Goal: Obtain resource: Obtain resource

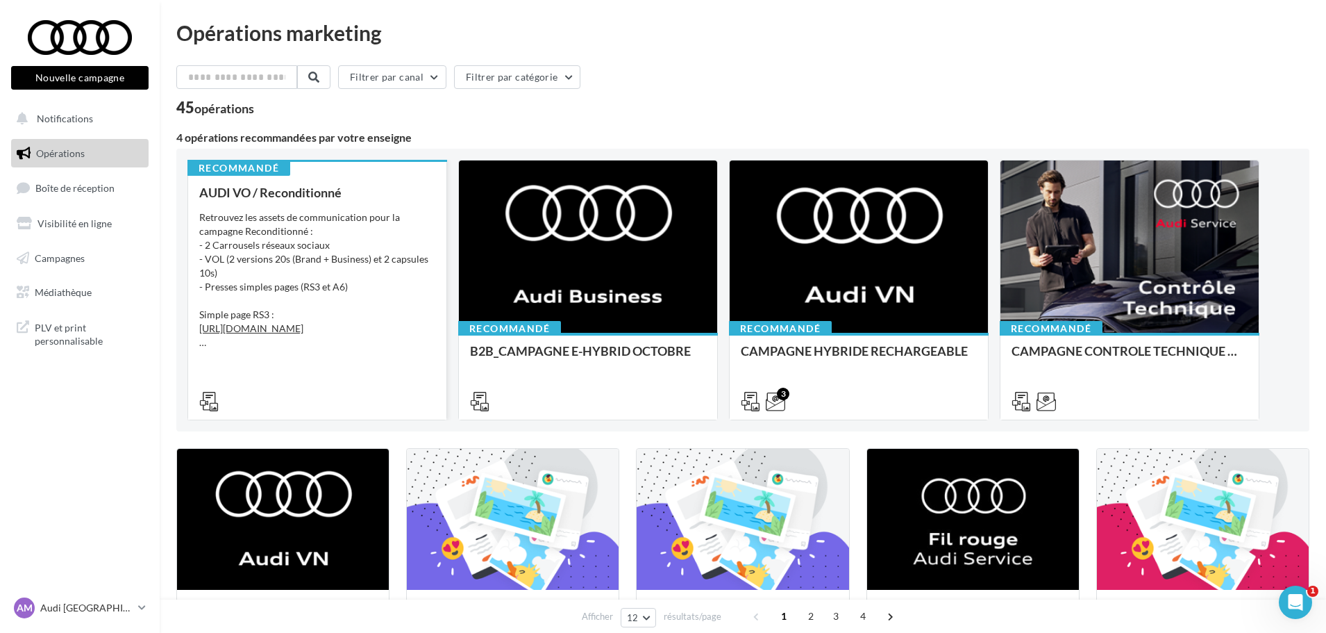
click at [325, 259] on div "Retrouvez les assets de communication pour la campagne Reconditionné : - 2 Carr…" at bounding box center [317, 279] width 236 height 139
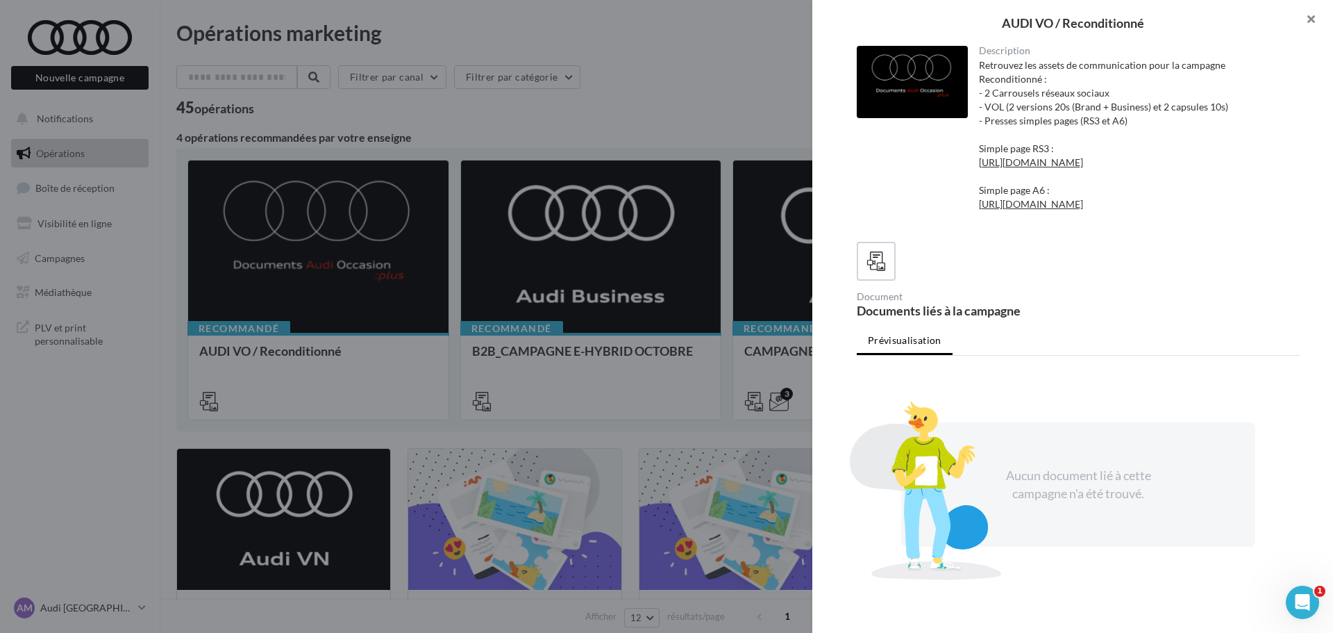
click at [1312, 26] on button "button" at bounding box center [1306, 21] width 56 height 42
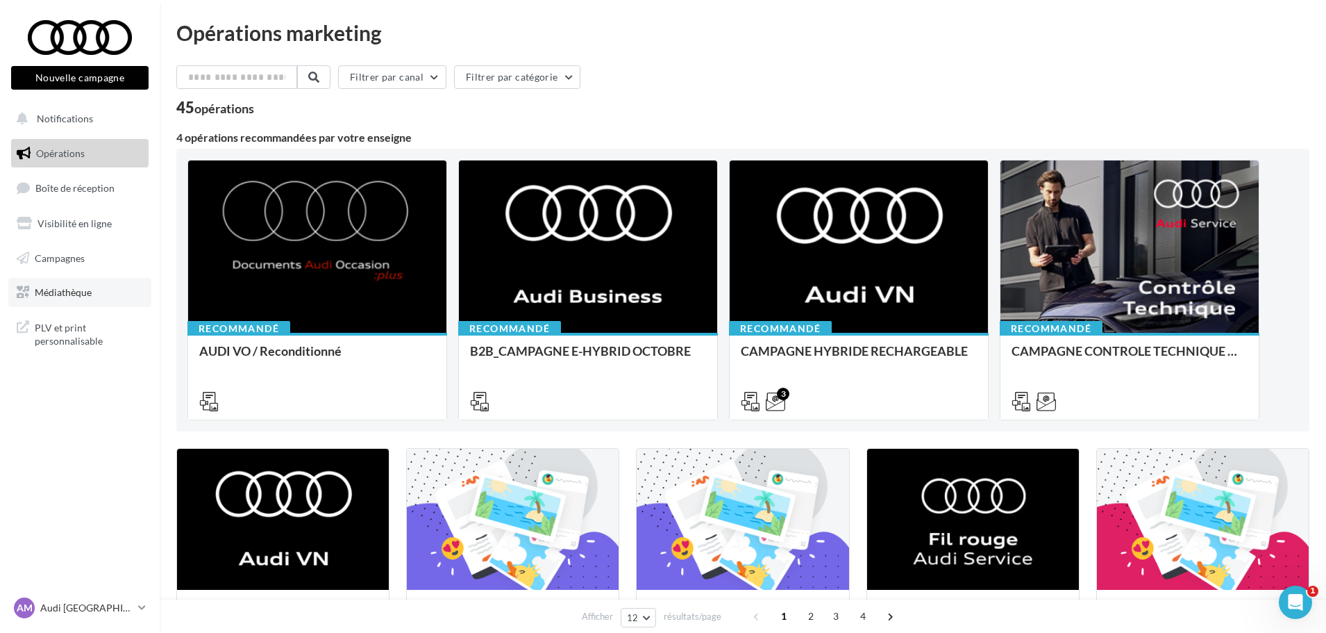
click at [89, 290] on span "Médiathèque" at bounding box center [63, 292] width 57 height 12
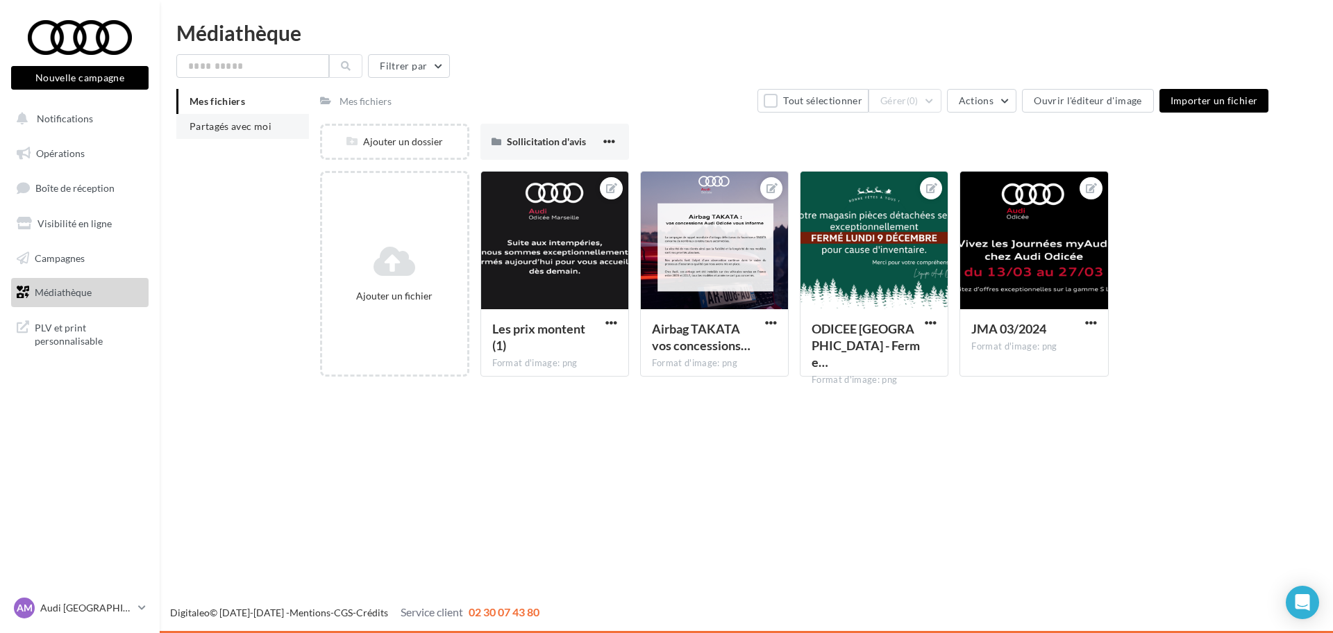
click at [228, 131] on span "Partagés avec moi" at bounding box center [231, 126] width 82 height 12
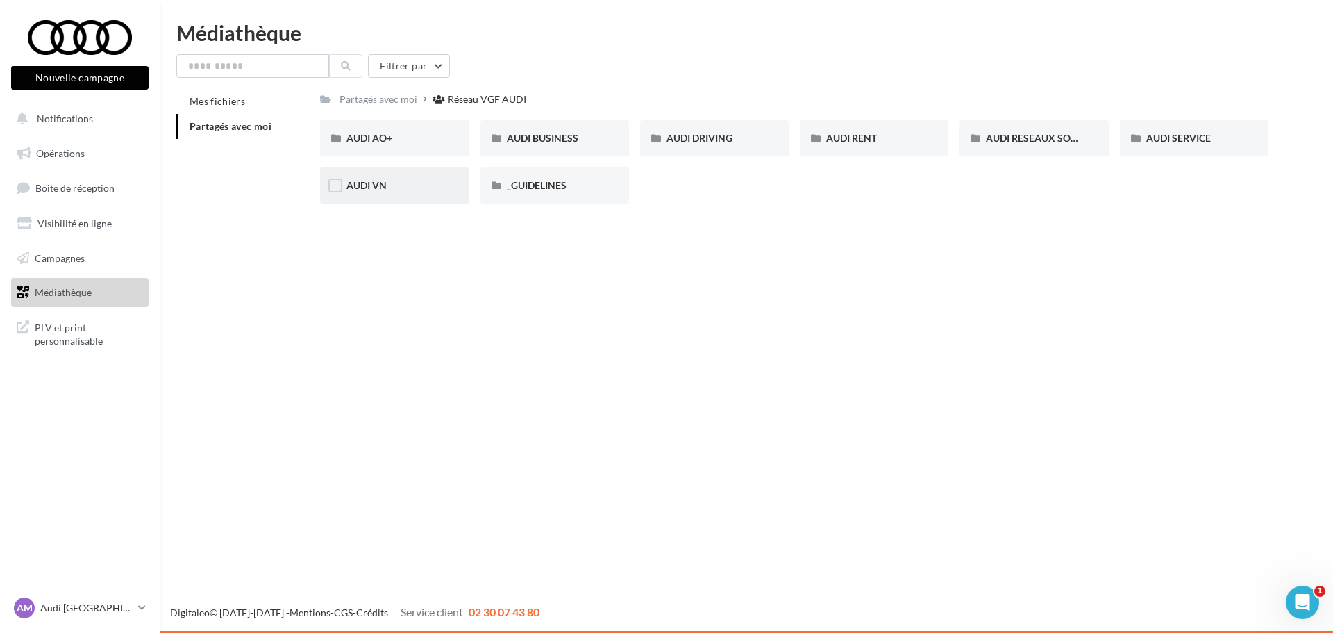
click at [441, 178] on div "AUDI VN" at bounding box center [395, 185] width 96 height 14
click at [433, 142] on div "AUDI AO+" at bounding box center [395, 138] width 96 height 14
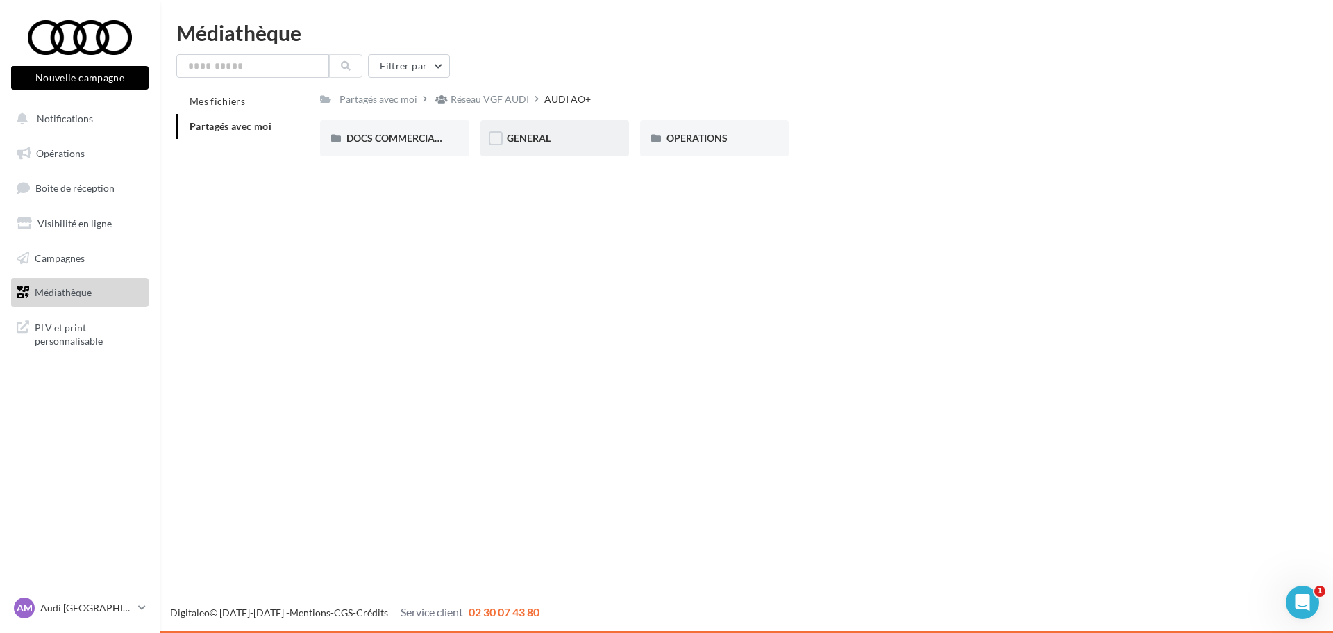
click at [572, 135] on div "GENERAL" at bounding box center [555, 138] width 96 height 14
click at [719, 140] on span "Sélection de votre partenaire" at bounding box center [729, 138] width 125 height 12
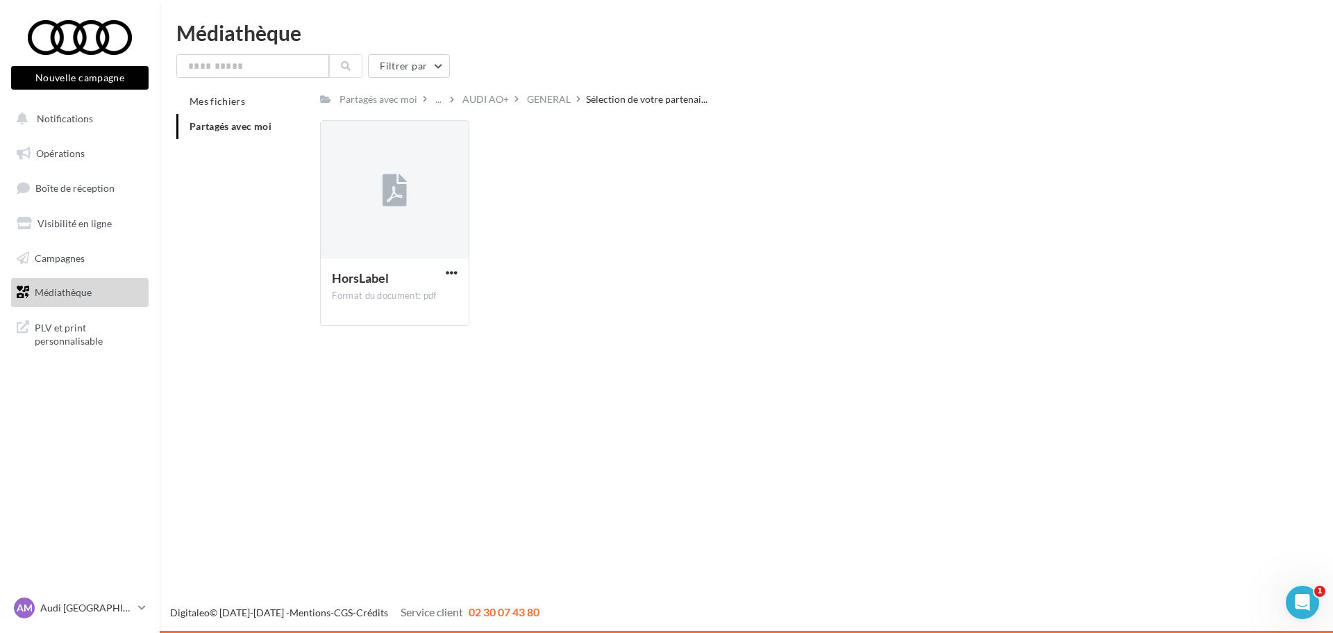
click at [251, 130] on span "Partagés avec moi" at bounding box center [231, 126] width 82 height 12
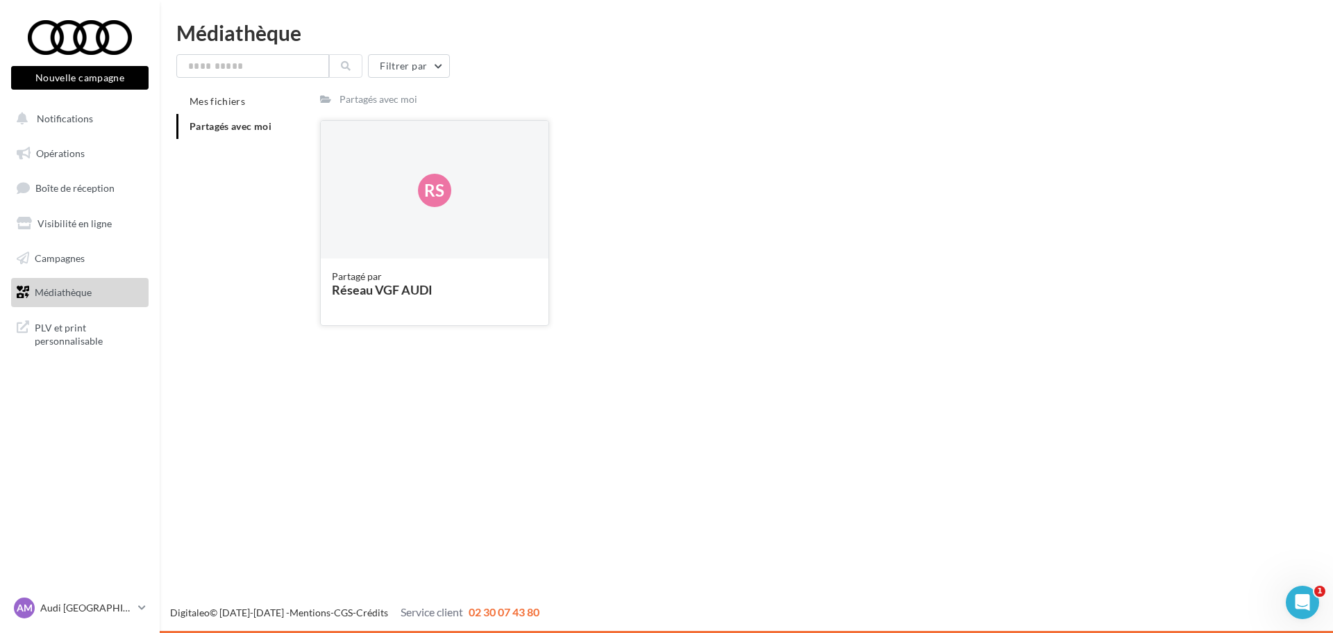
click at [420, 203] on div "Rs" at bounding box center [434, 190] width 33 height 33
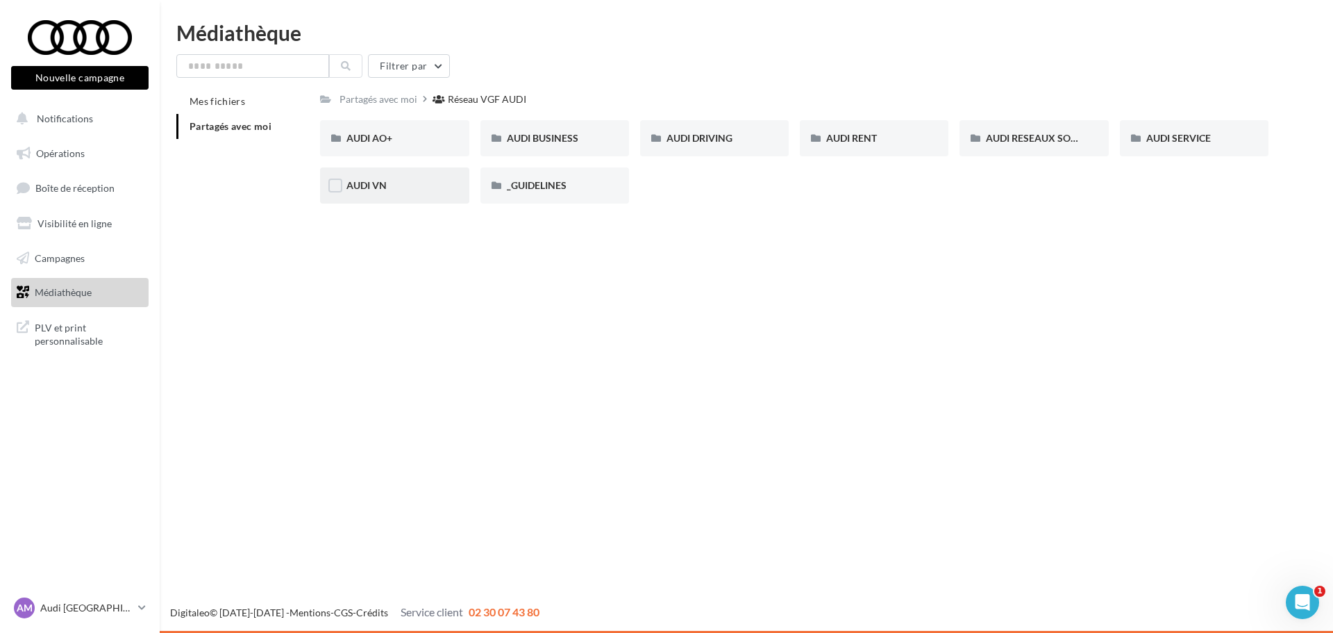
click at [423, 180] on div "AUDI VN" at bounding box center [395, 185] width 96 height 14
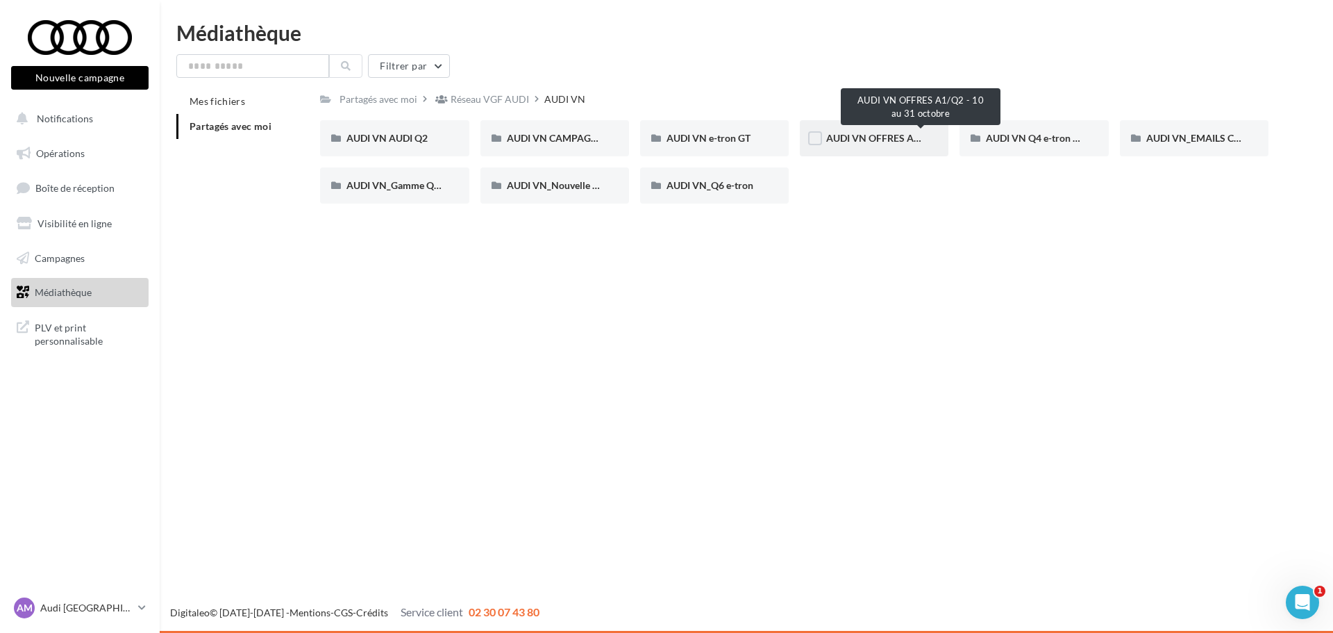
click at [937, 140] on div "AUDI VN OFFRES A1/Q2 - 10 au 31 octobre" at bounding box center [874, 138] width 149 height 36
